Goal: Find specific page/section: Find specific page/section

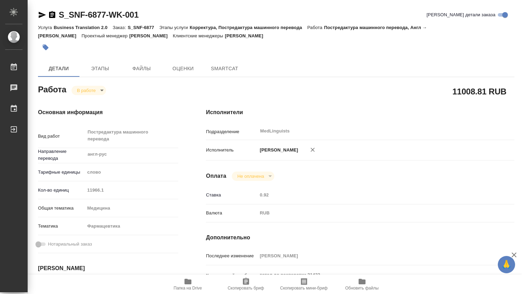
type textarea "x"
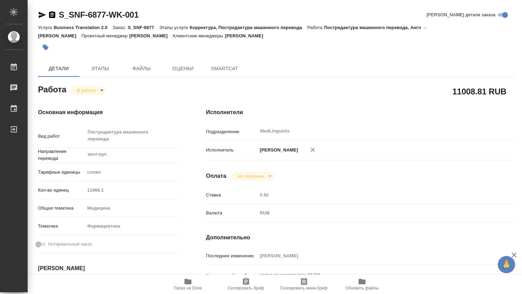
type textarea "x"
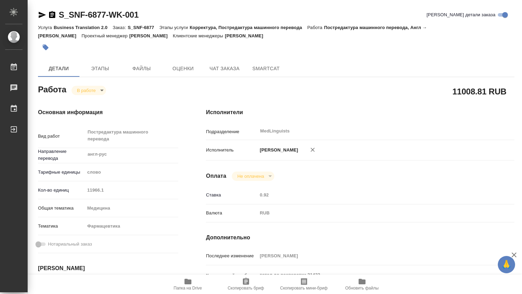
type textarea "x"
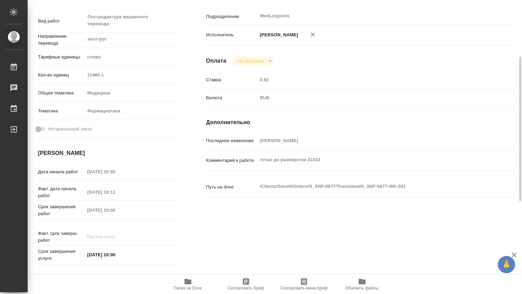
type textarea "x"
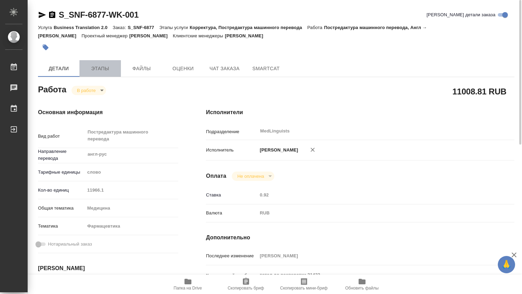
click at [110, 72] on span "Этапы" at bounding box center [100, 68] width 33 height 9
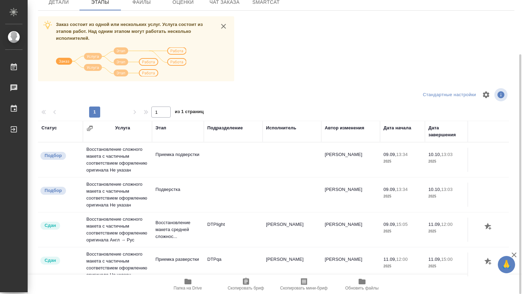
scroll to position [39, 0]
